Goal: Task Accomplishment & Management: Use online tool/utility

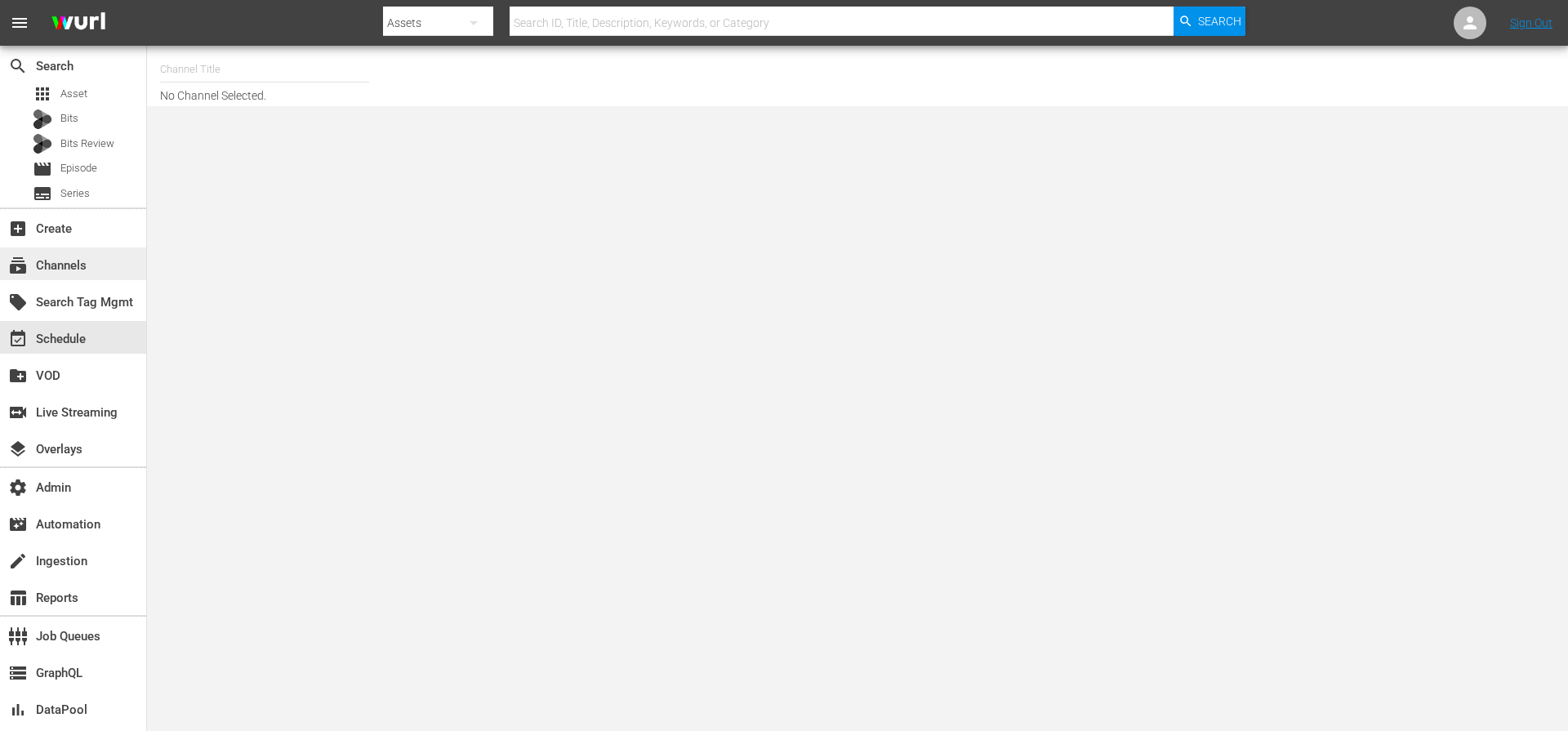
click at [96, 267] on div "subscriptions Channels" at bounding box center [73, 264] width 146 height 33
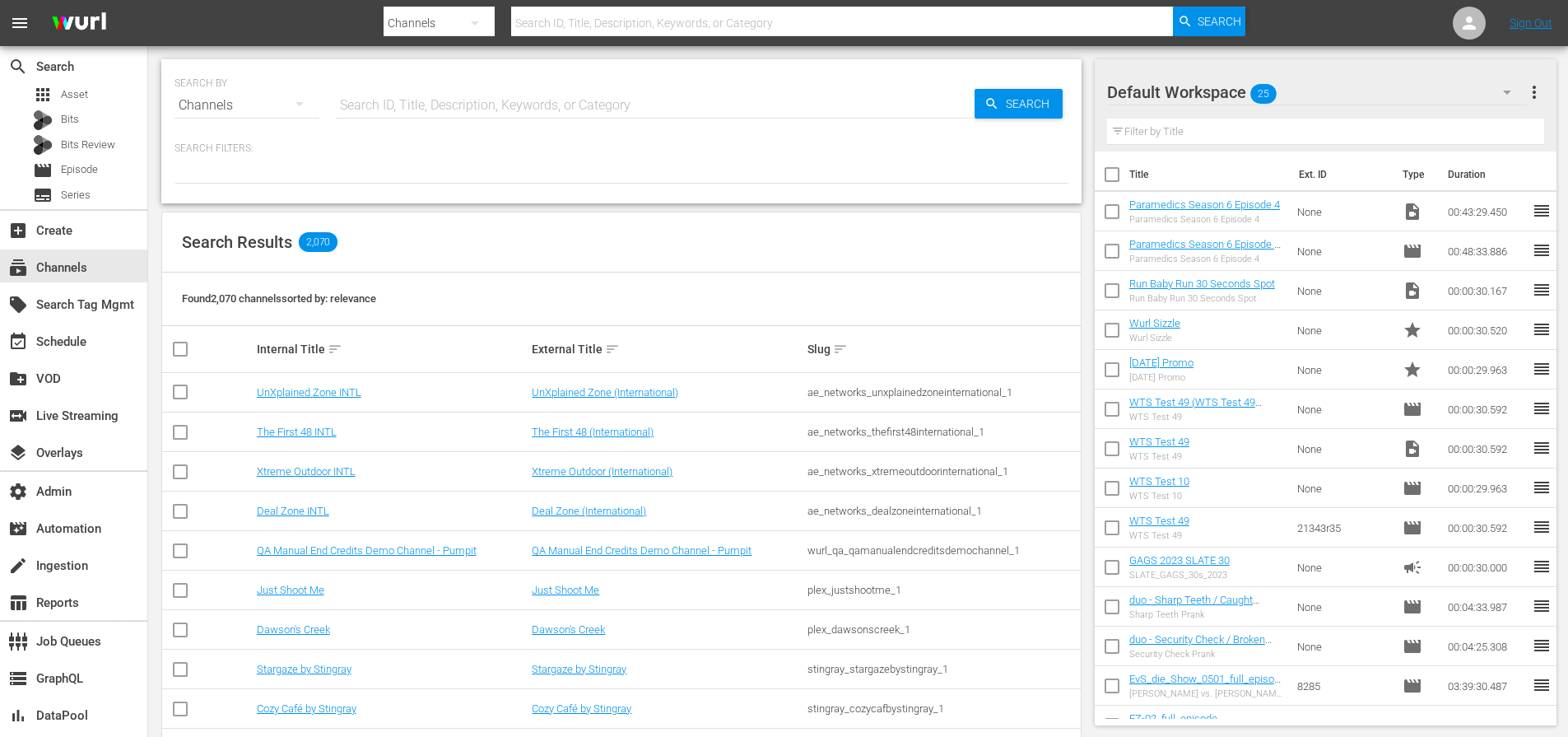
click at [565, 28] on input "text" at bounding box center [842, 23] width 663 height 40
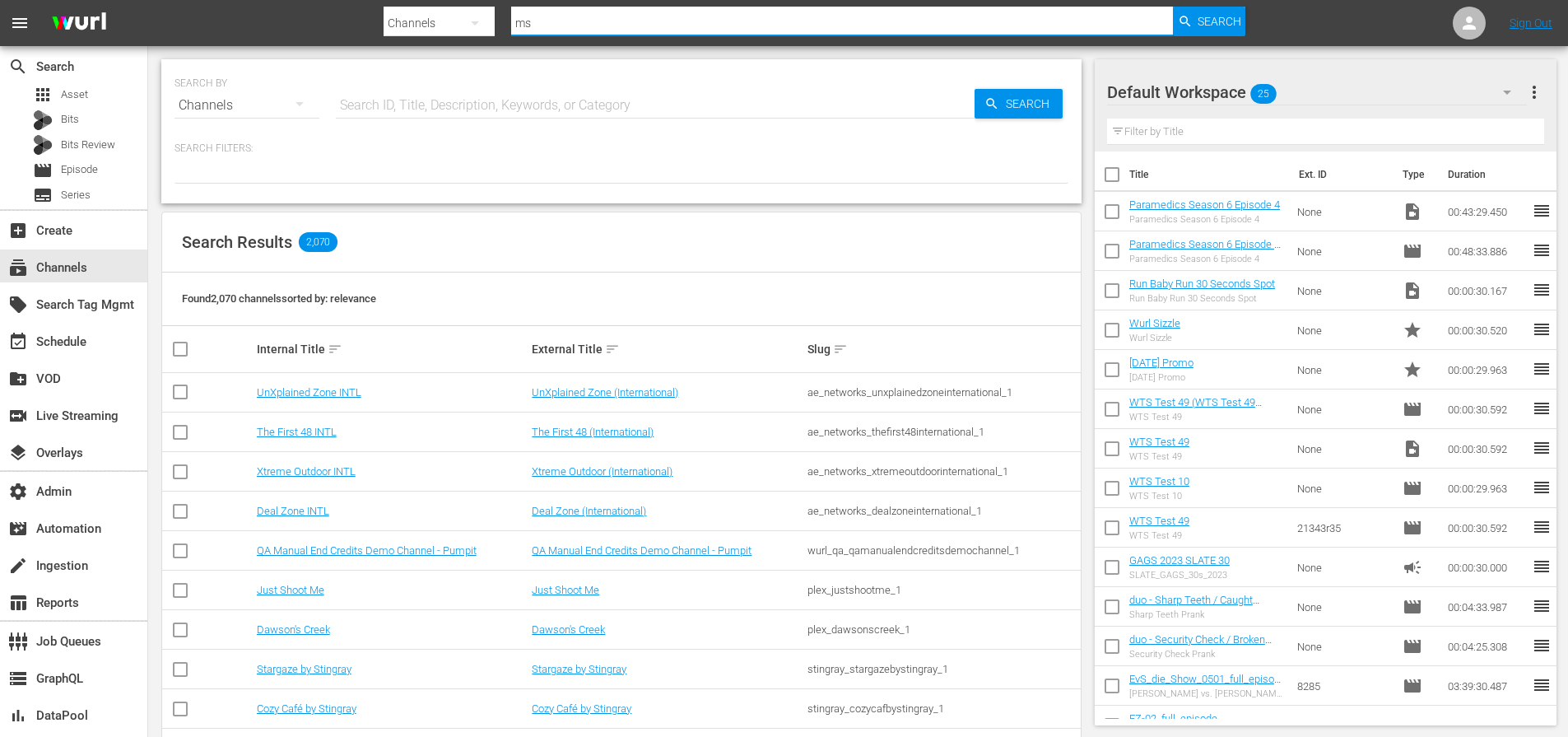
type input "msg"
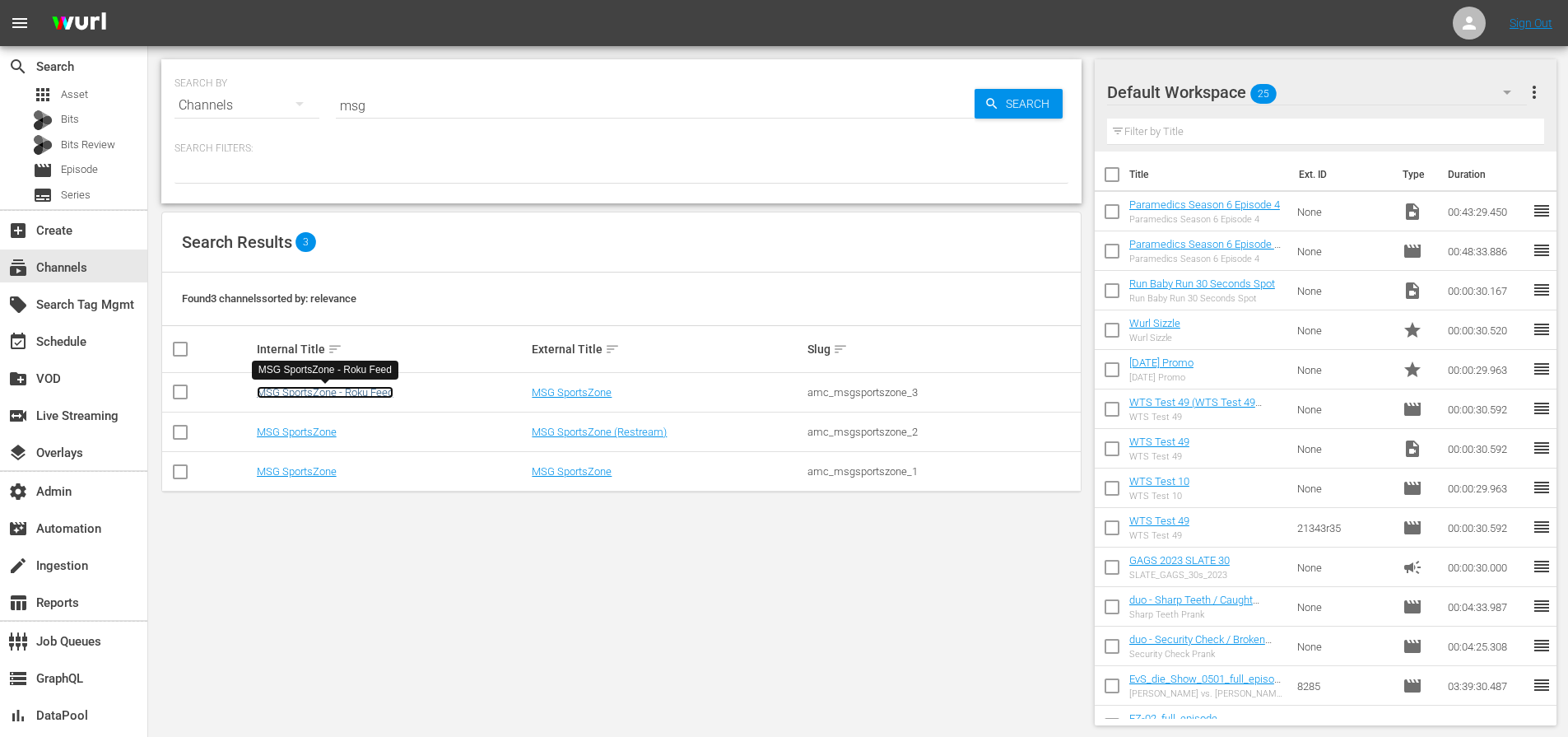
click at [296, 386] on link "MSG SportsZone - Roku Feed" at bounding box center [325, 392] width 137 height 12
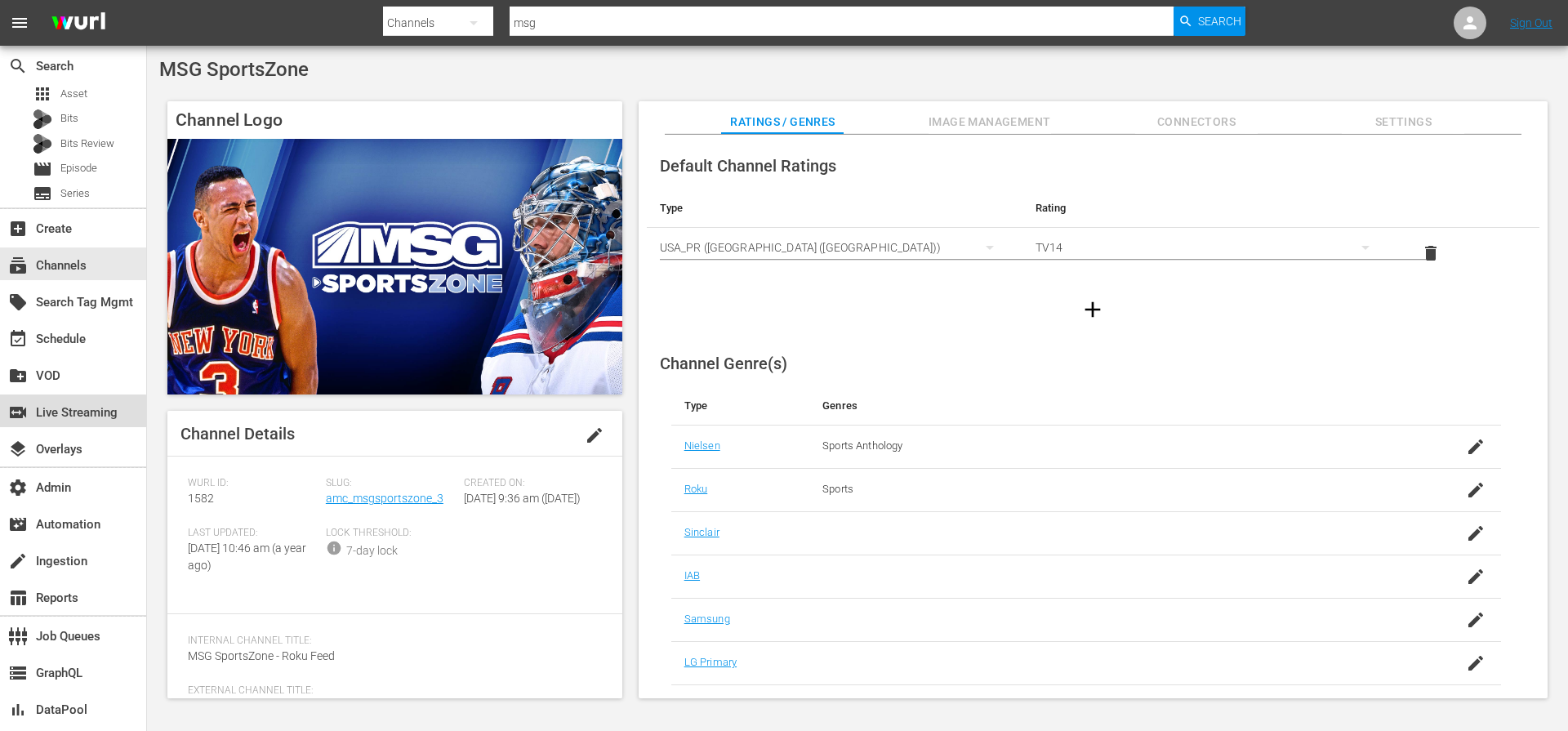
click at [67, 416] on div "switch_video Live Streaming" at bounding box center [46, 410] width 92 height 15
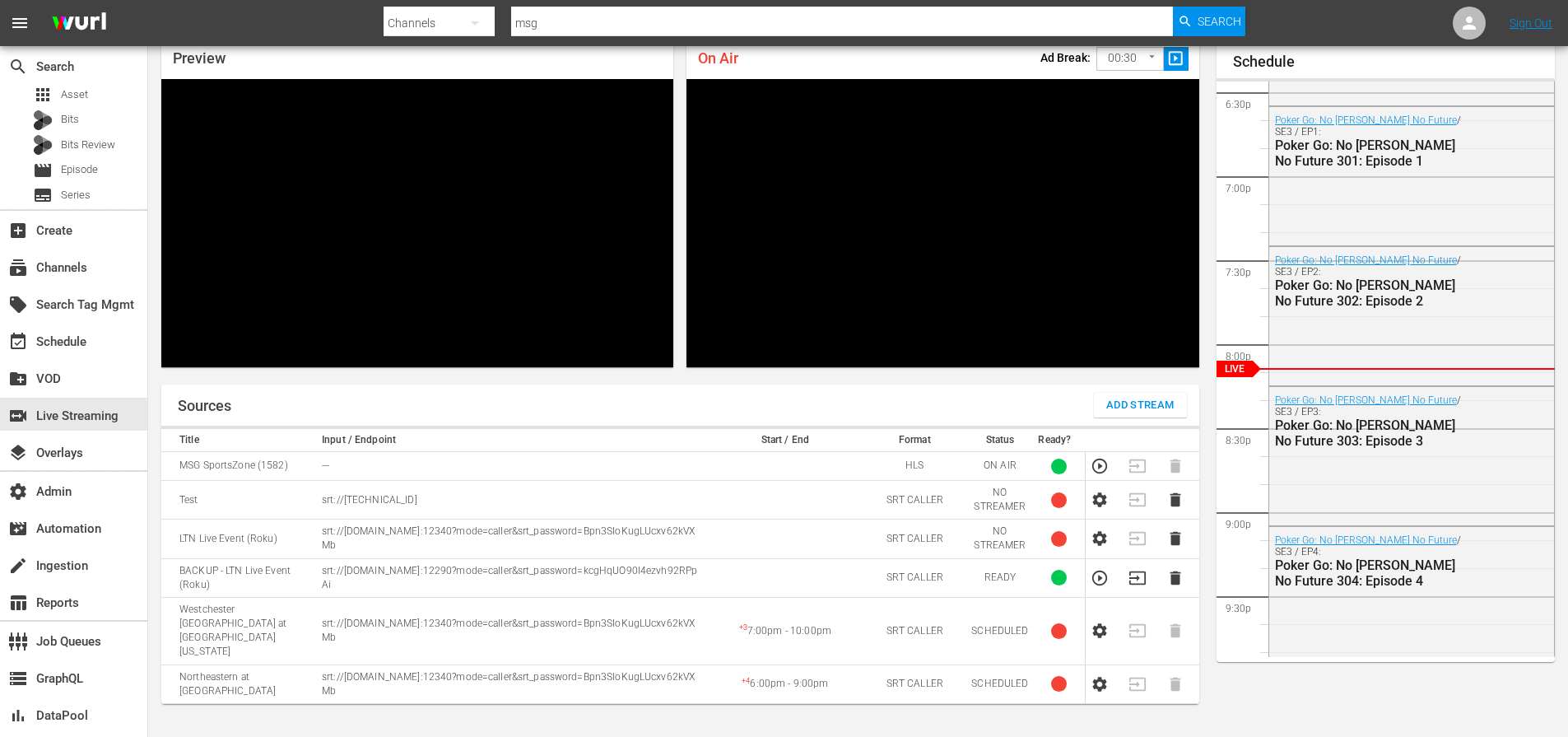
scroll to position [74, 0]
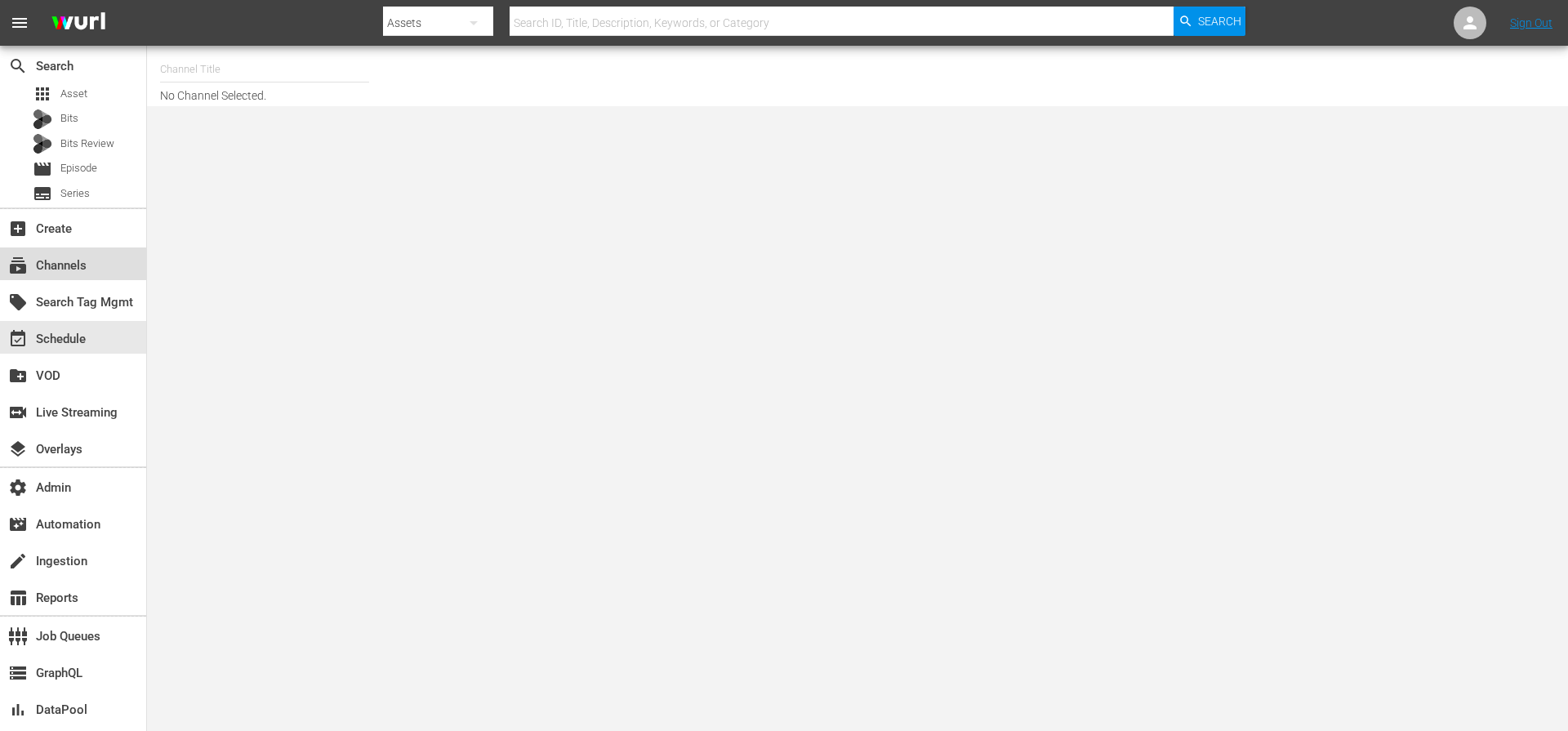
click at [68, 264] on div "subscriptions Channels" at bounding box center [46, 263] width 92 height 15
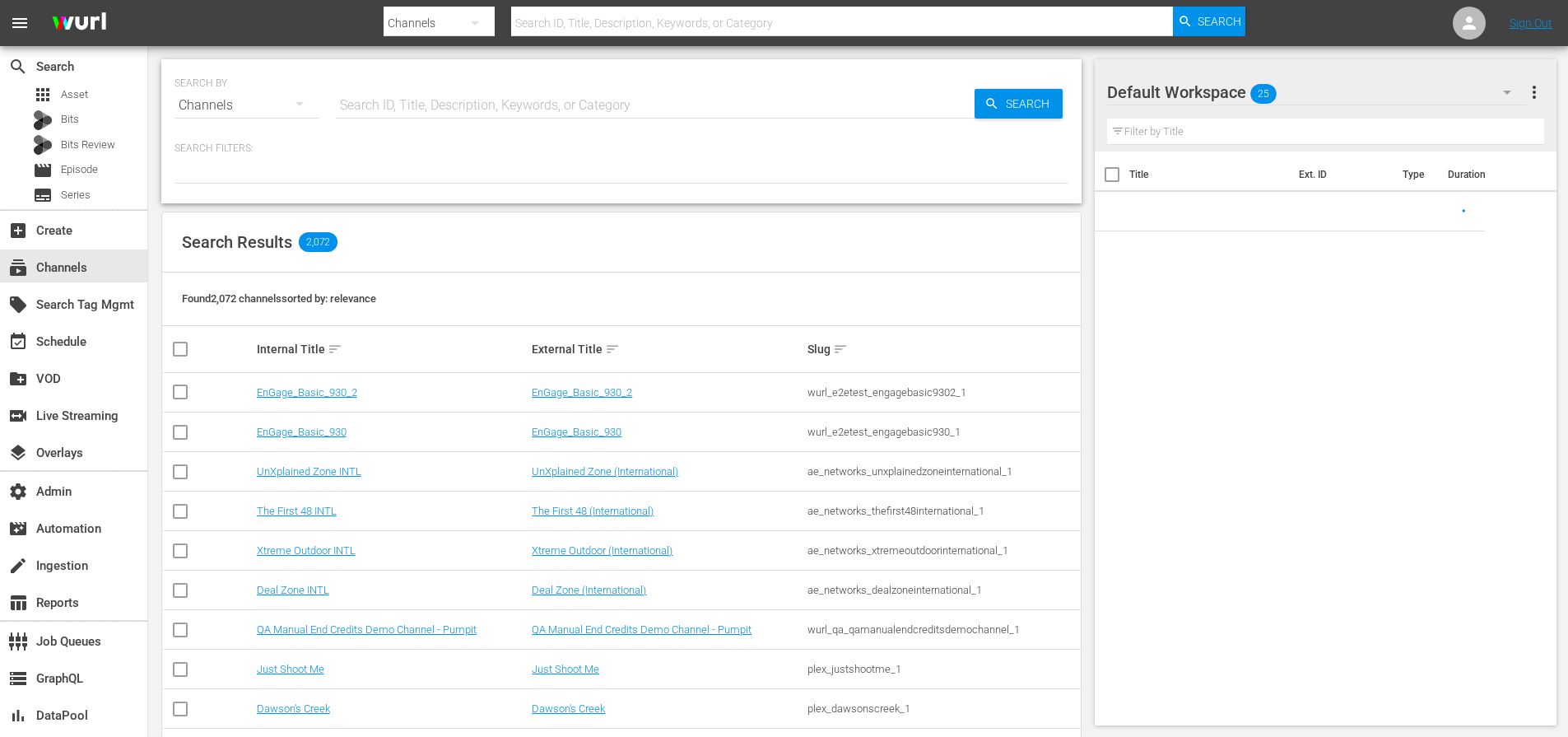
click at [461, 115] on input "text" at bounding box center [655, 105] width 639 height 40
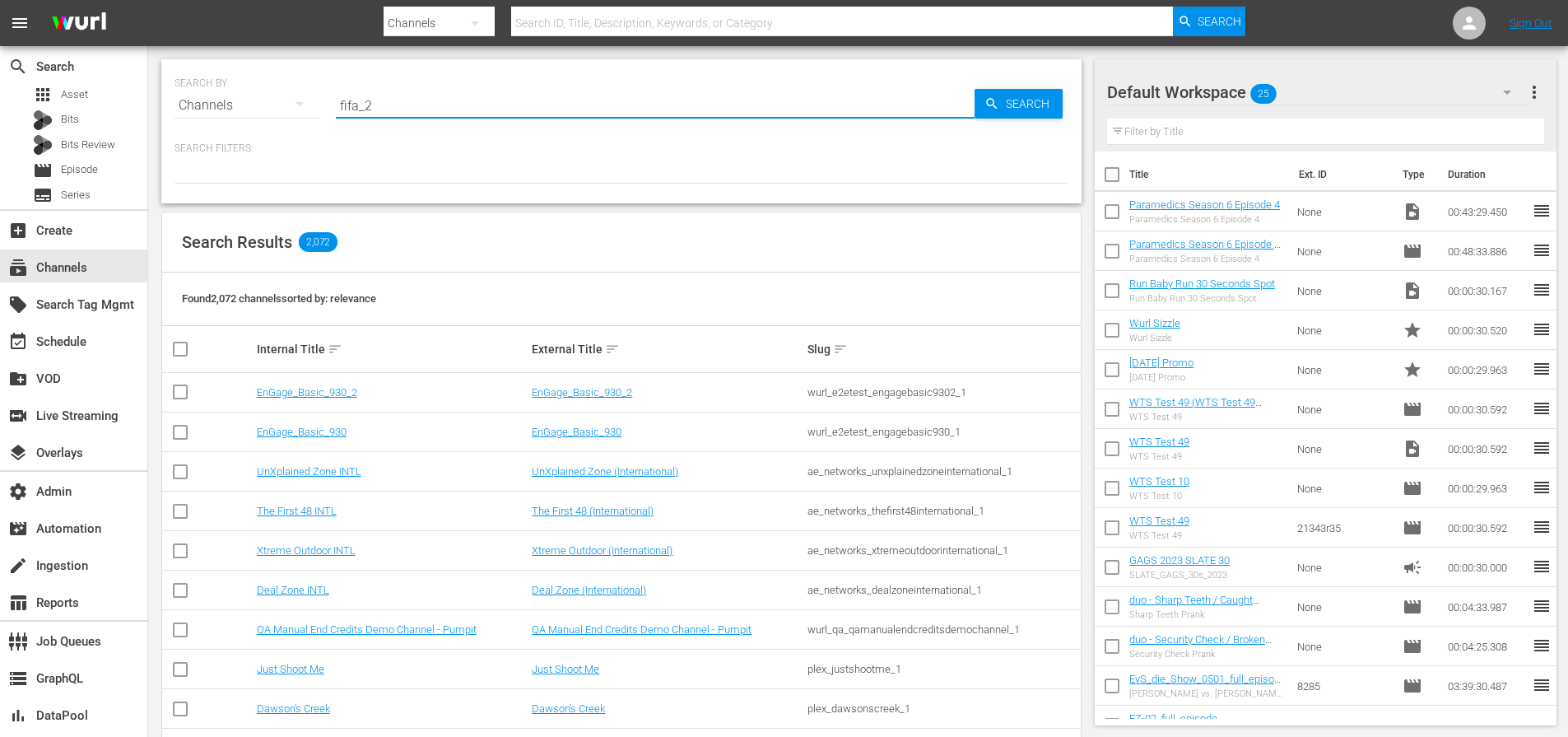
type input "fifa_2"
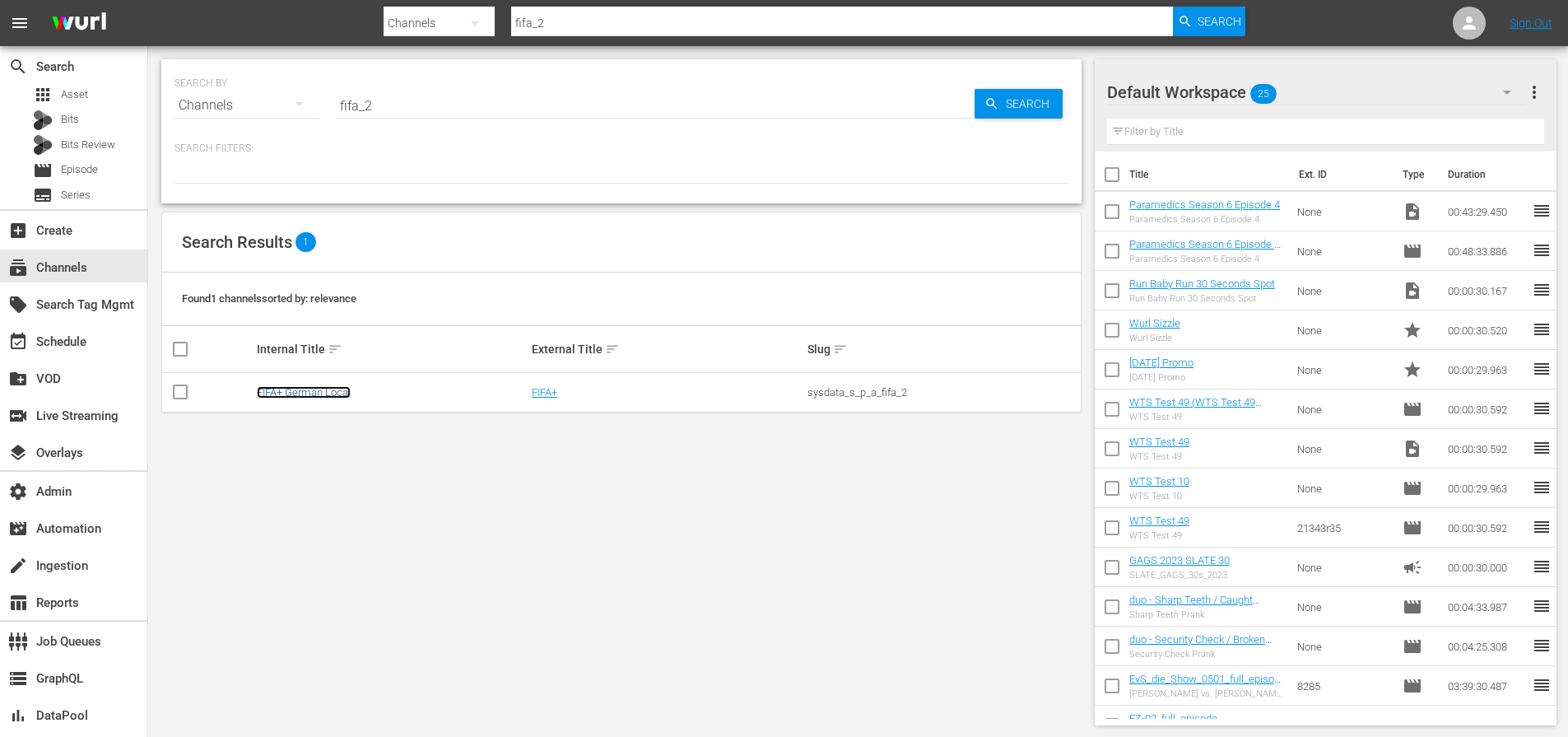
click at [272, 393] on link "FIFA+ German Local" at bounding box center [303, 392] width 93 height 12
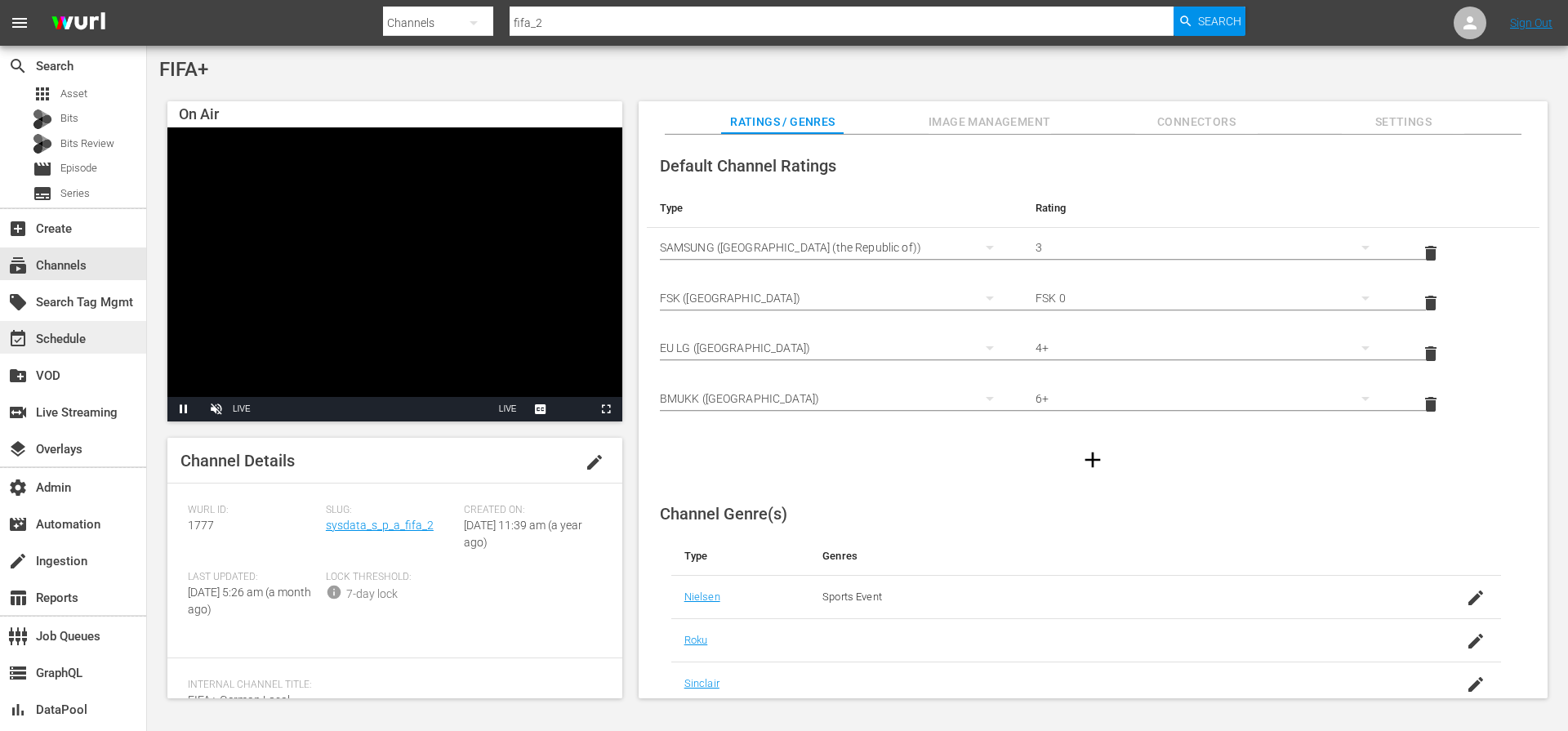
click at [85, 343] on div "event_available Schedule" at bounding box center [46, 336] width 92 height 15
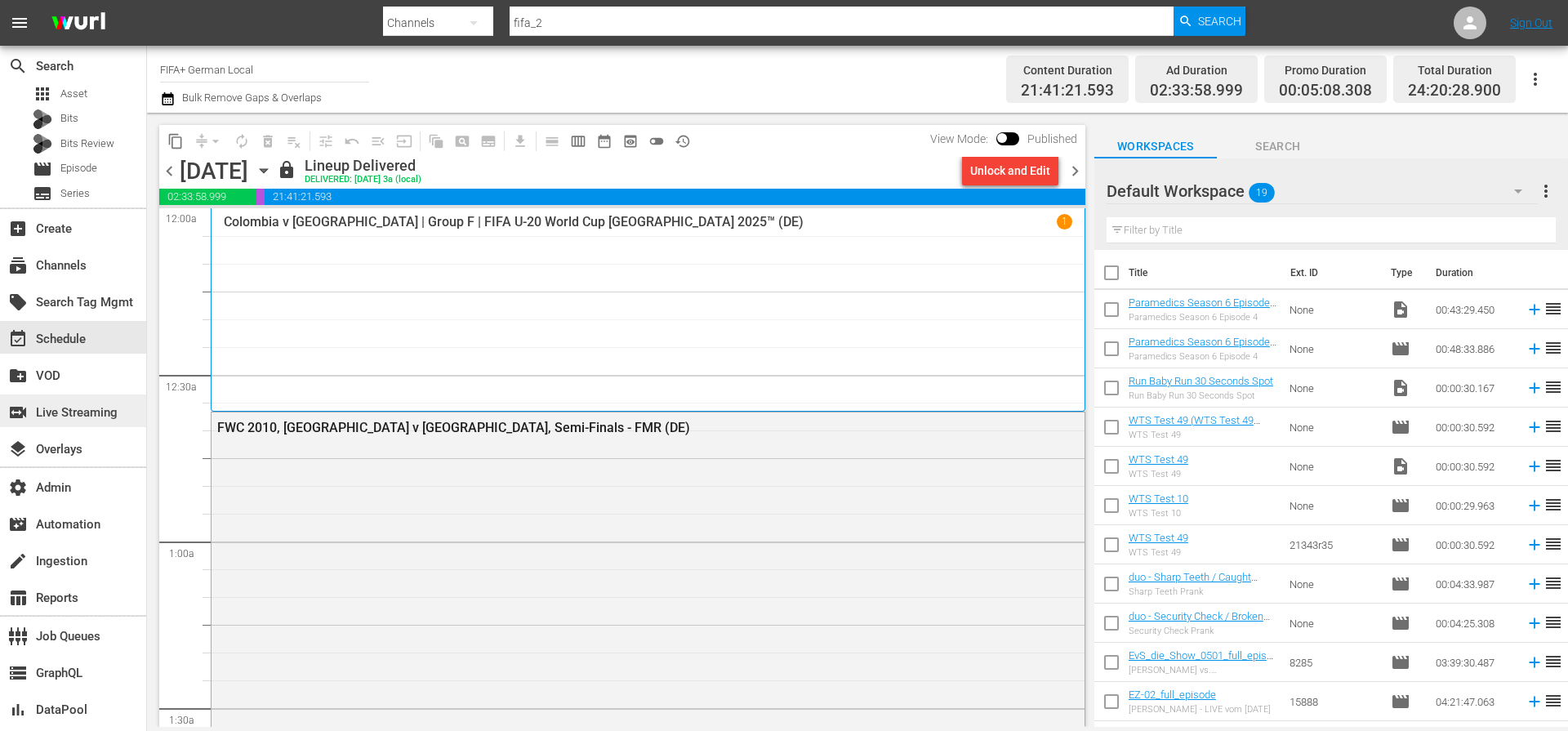
click at [70, 411] on div "switch_video Live Streaming" at bounding box center [46, 410] width 92 height 15
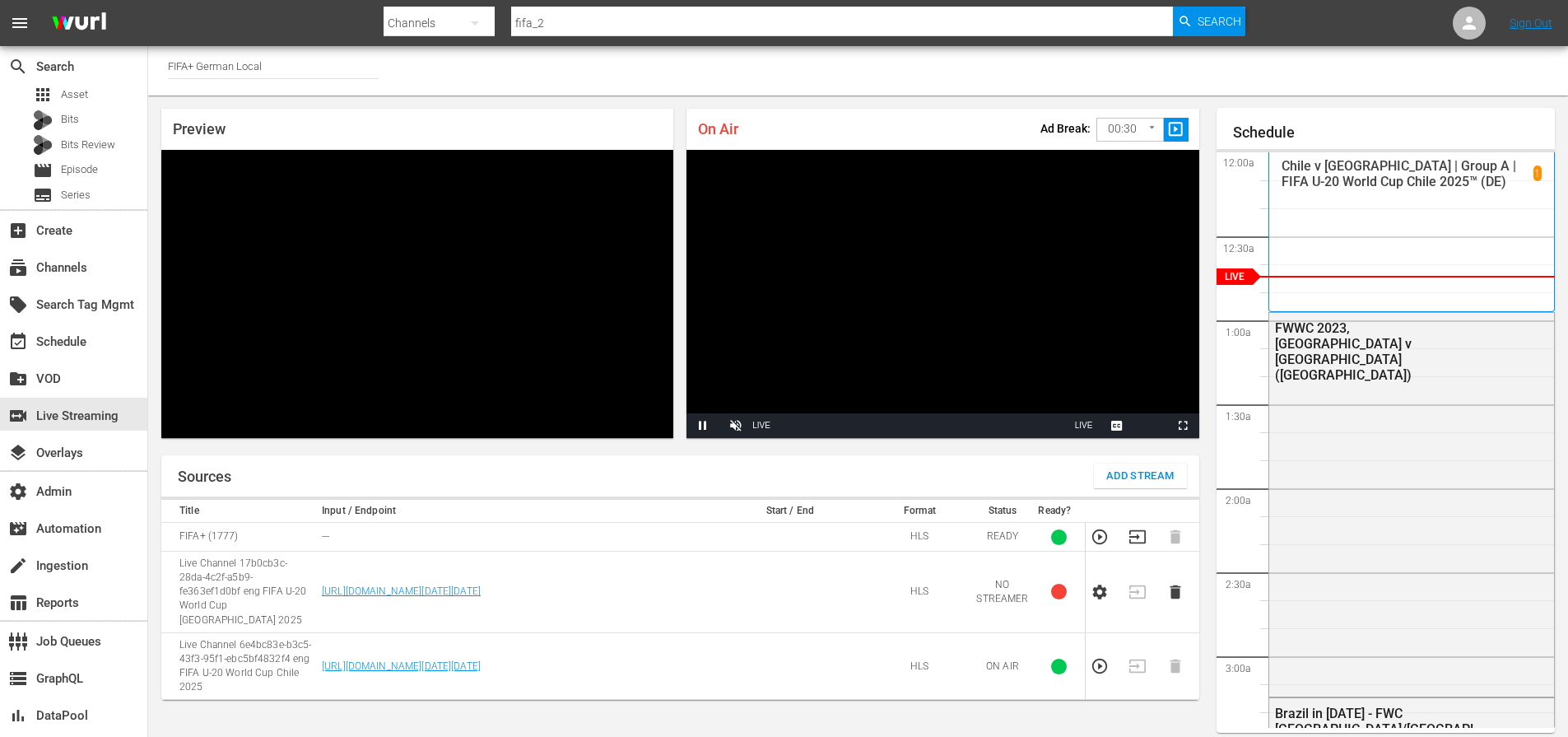
click at [625, 12] on input "fifa_2" at bounding box center [842, 23] width 663 height 40
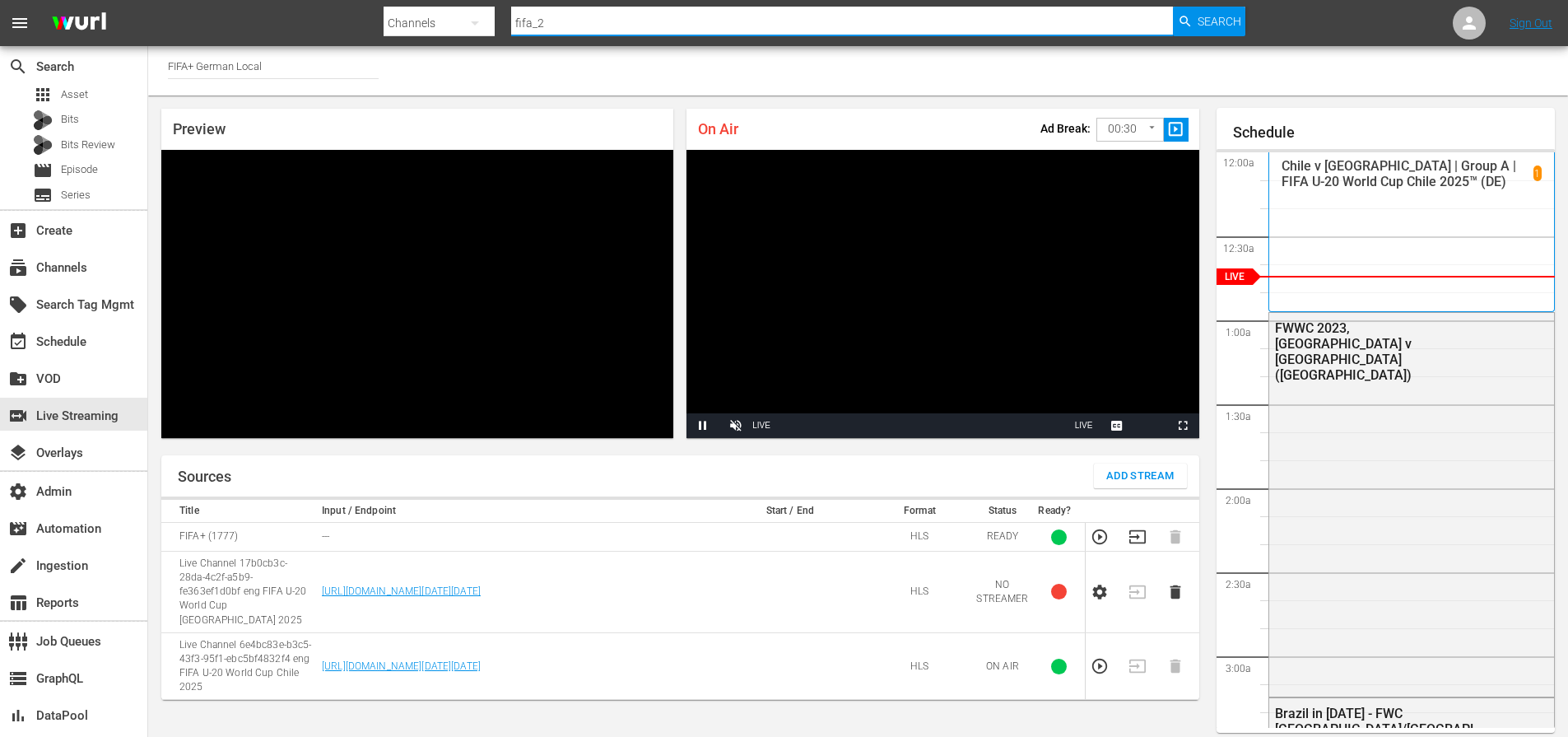
click at [635, 24] on input "fifa_2" at bounding box center [842, 23] width 663 height 40
type input "fifa_6"
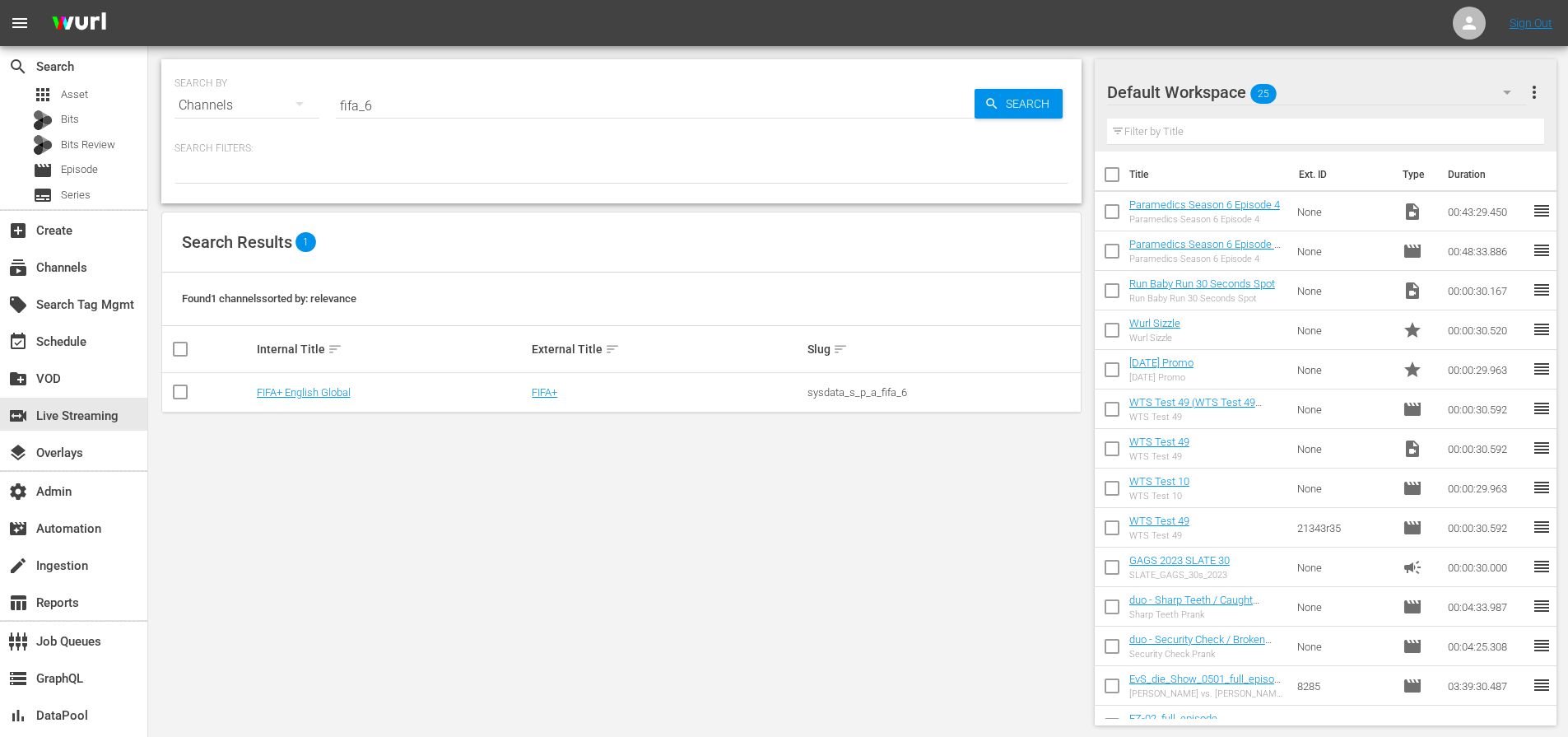
click at [330, 373] on td "FIFA+ English Global" at bounding box center [392, 393] width 276 height 40
click at [328, 382] on td "FIFA+ English Global" at bounding box center [392, 393] width 276 height 40
click at [326, 390] on link "FIFA+ English Global" at bounding box center [303, 392] width 93 height 12
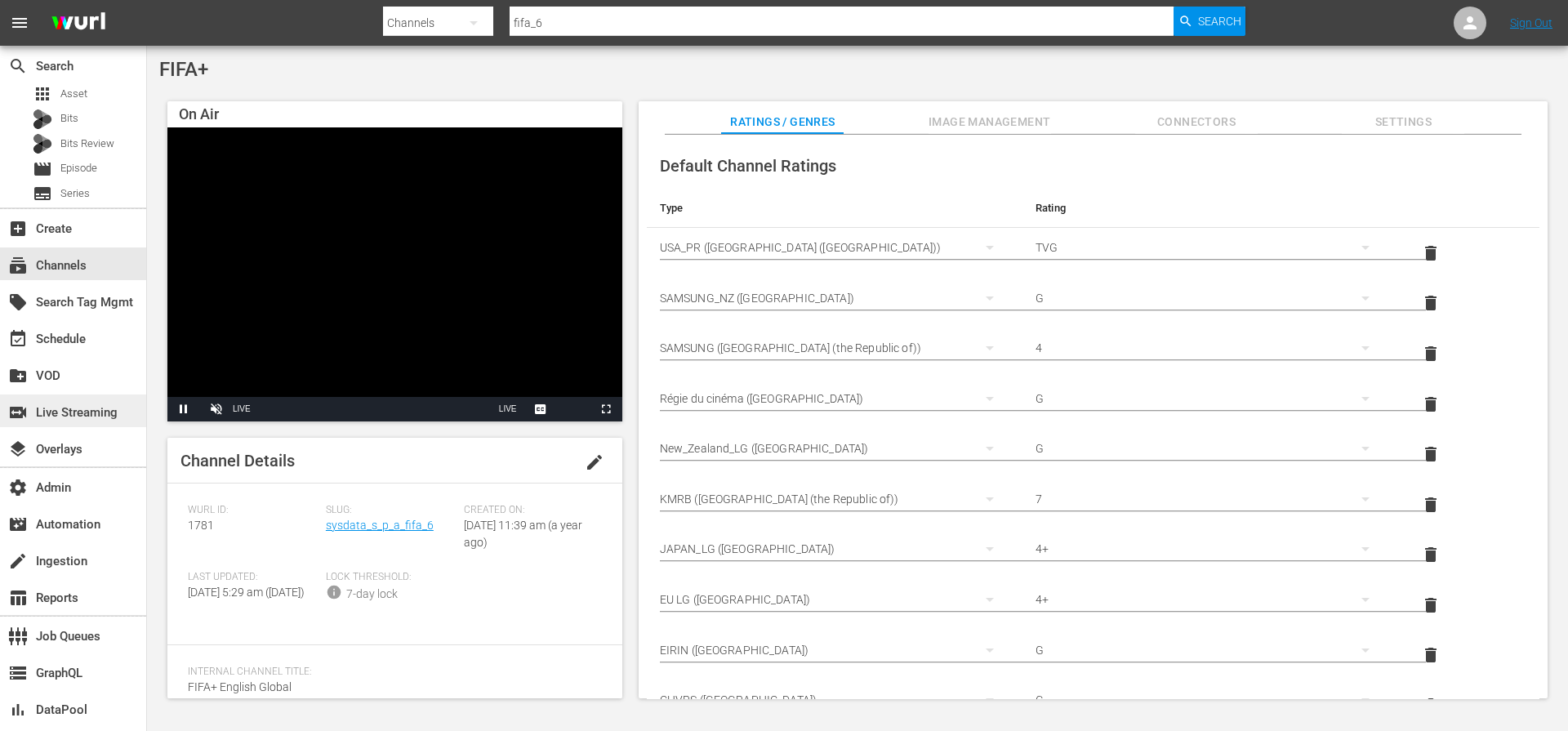
click at [71, 417] on div "switch_video Live Streaming" at bounding box center [46, 410] width 92 height 15
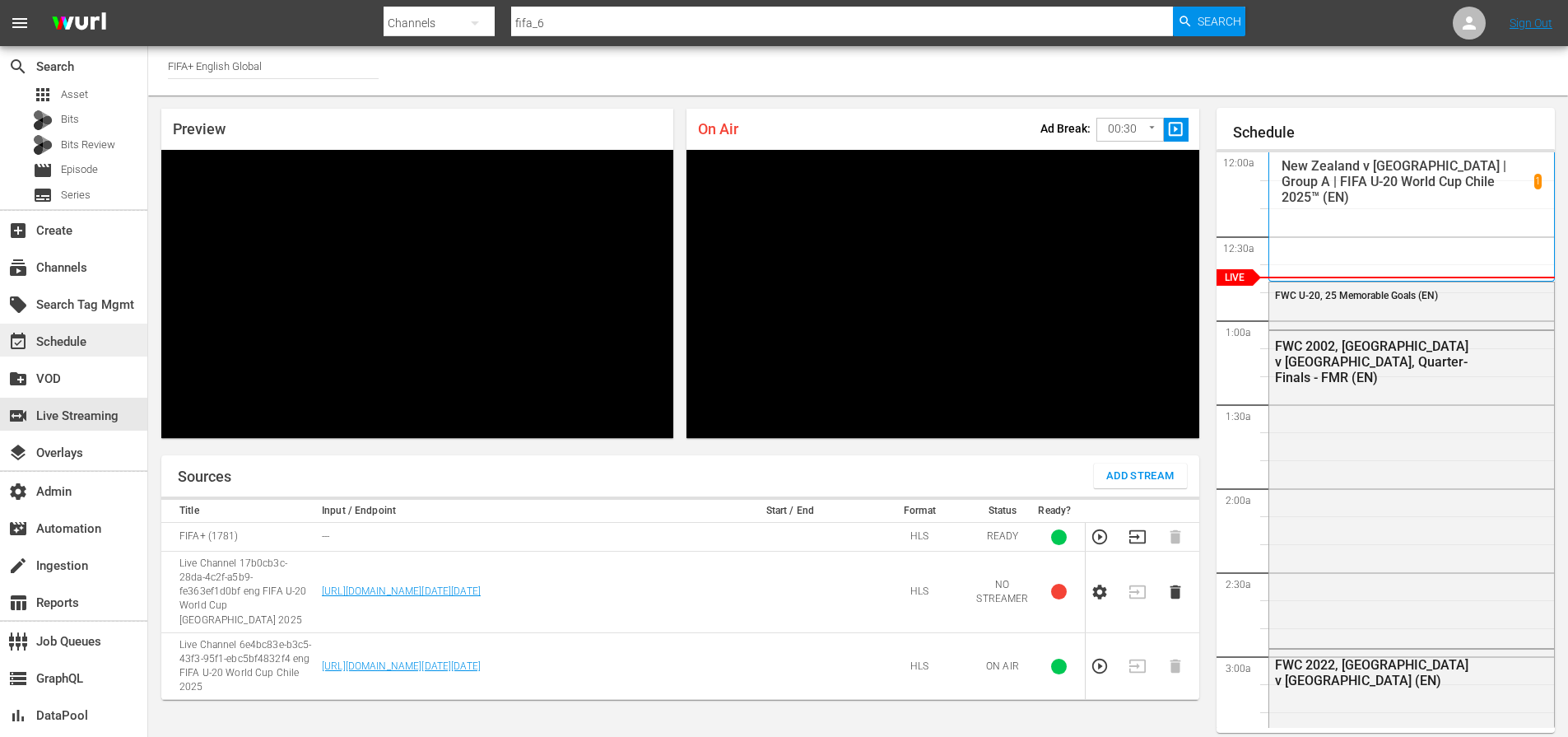
click at [64, 337] on div "event_available Schedule" at bounding box center [46, 339] width 93 height 15
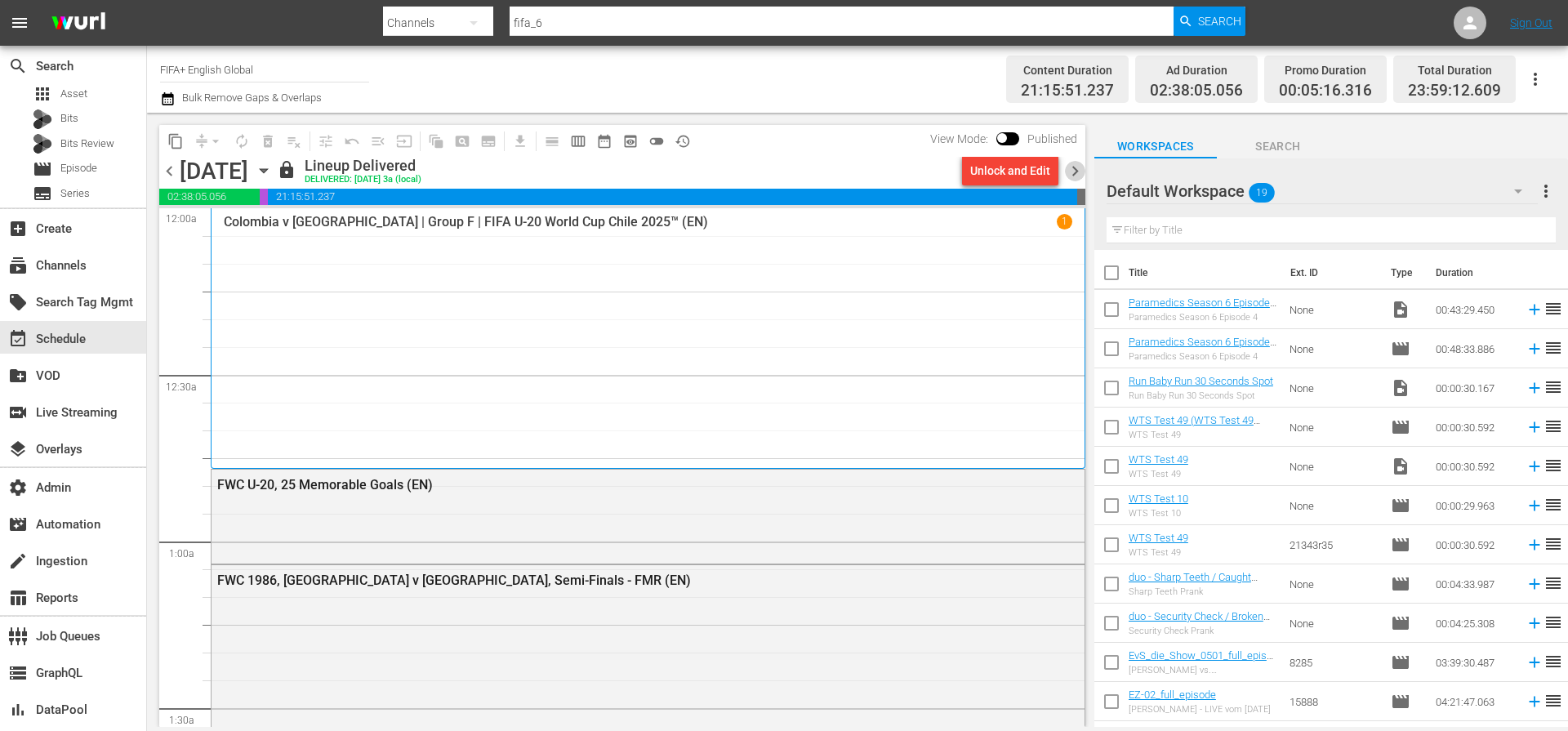
click at [1075, 168] on span "chevron_right" at bounding box center [1075, 171] width 20 height 20
click at [830, 429] on div "New Zealand v [GEOGRAPHIC_DATA] | Group A | FIFA U-20 World Cup Chile 2025™ (EN…" at bounding box center [649, 336] width 849 height 244
